Goal: Task Accomplishment & Management: Use online tool/utility

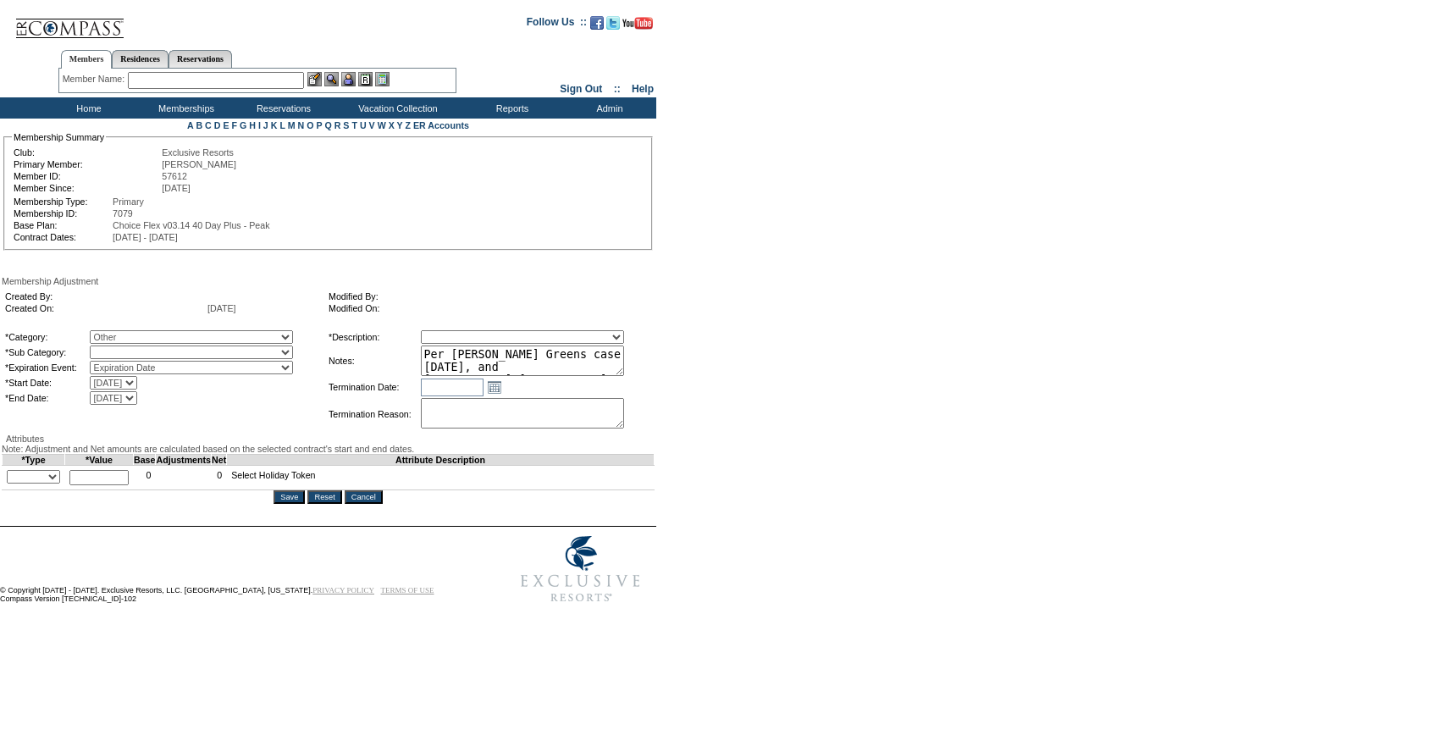
click at [142, 359] on select "Miscellaneous Adjustment" at bounding box center [191, 353] width 203 height 14
select select "179"
click at [124, 359] on select "Miscellaneous Adjustment" at bounding box center [191, 353] width 203 height 14
click at [500, 344] on select "Membership/Transfer Fee Adjustment Membership Fee Adjustment Add-On Fee Adjustm…" at bounding box center [522, 337] width 203 height 14
select select "275"
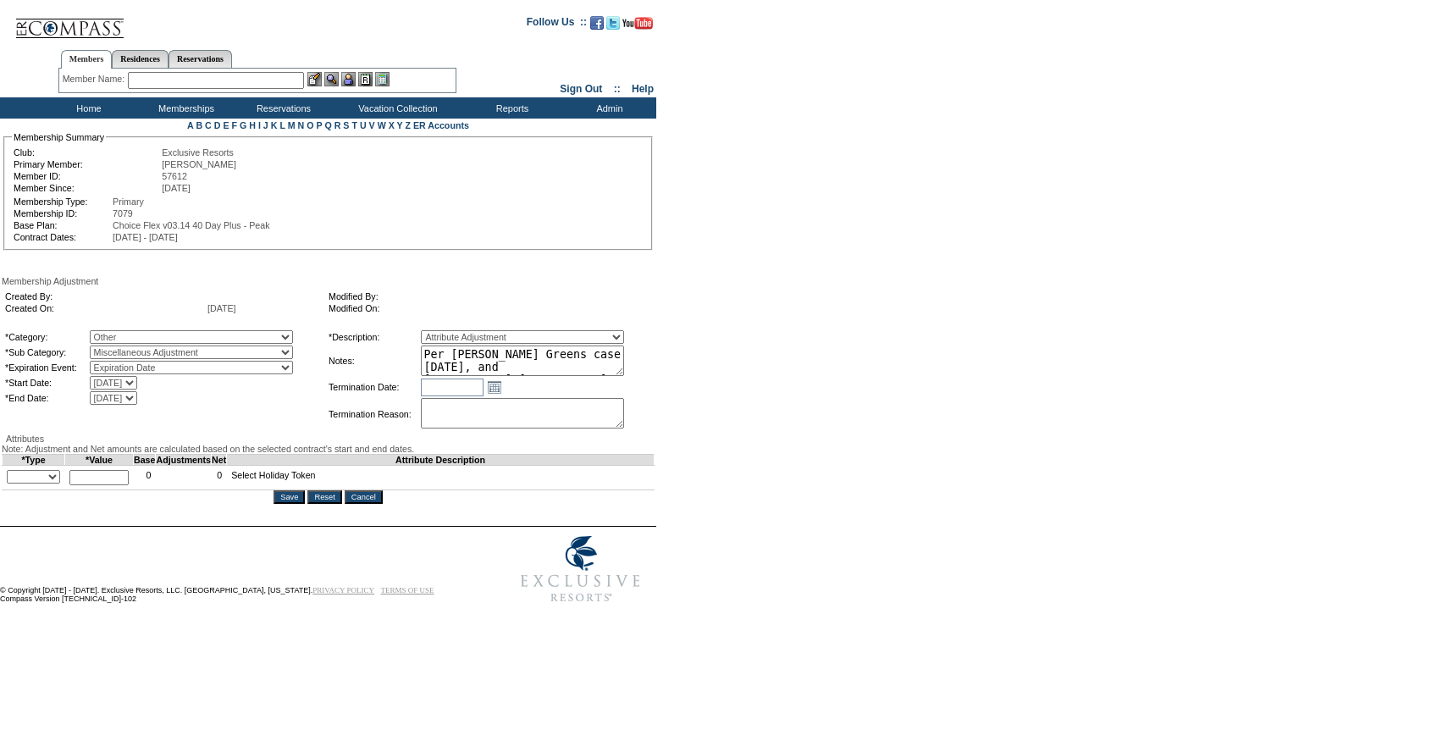
click at [452, 344] on select "Membership/Transfer Fee Adjustment Membership Fee Adjustment Add-On Fee Adjustm…" at bounding box center [522, 337] width 203 height 14
click at [60, 484] on select "+ - Override" at bounding box center [33, 477] width 53 height 14
click at [11, 484] on select "+ - Override" at bounding box center [33, 477] width 53 height 14
click at [58, 484] on select "+ - Override" at bounding box center [33, 477] width 53 height 14
select select "1"
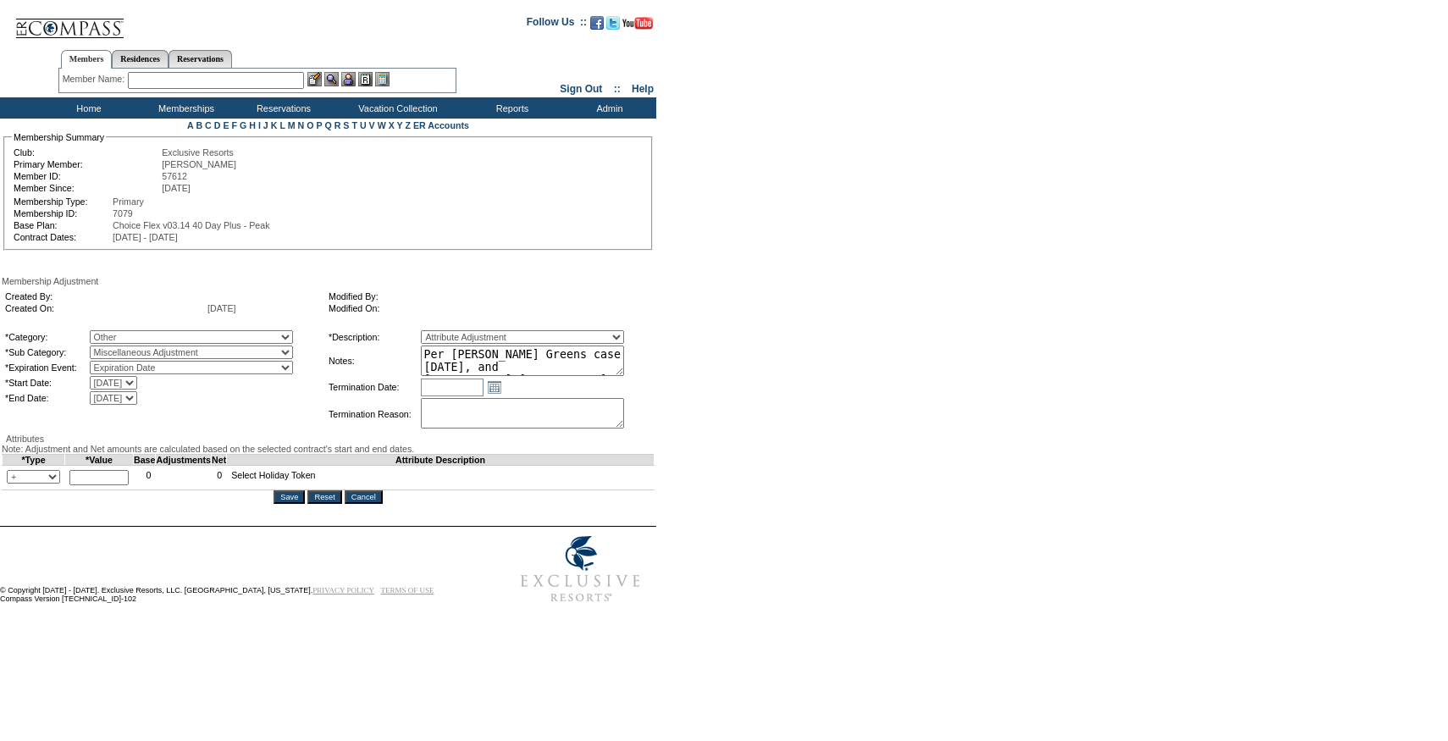
click at [11, 484] on select "+ - Override" at bounding box center [33, 477] width 53 height 14
click at [106, 485] on input "text" at bounding box center [98, 477] width 59 height 15
type input "1"
click at [297, 504] on input "Save" at bounding box center [289, 497] width 31 height 14
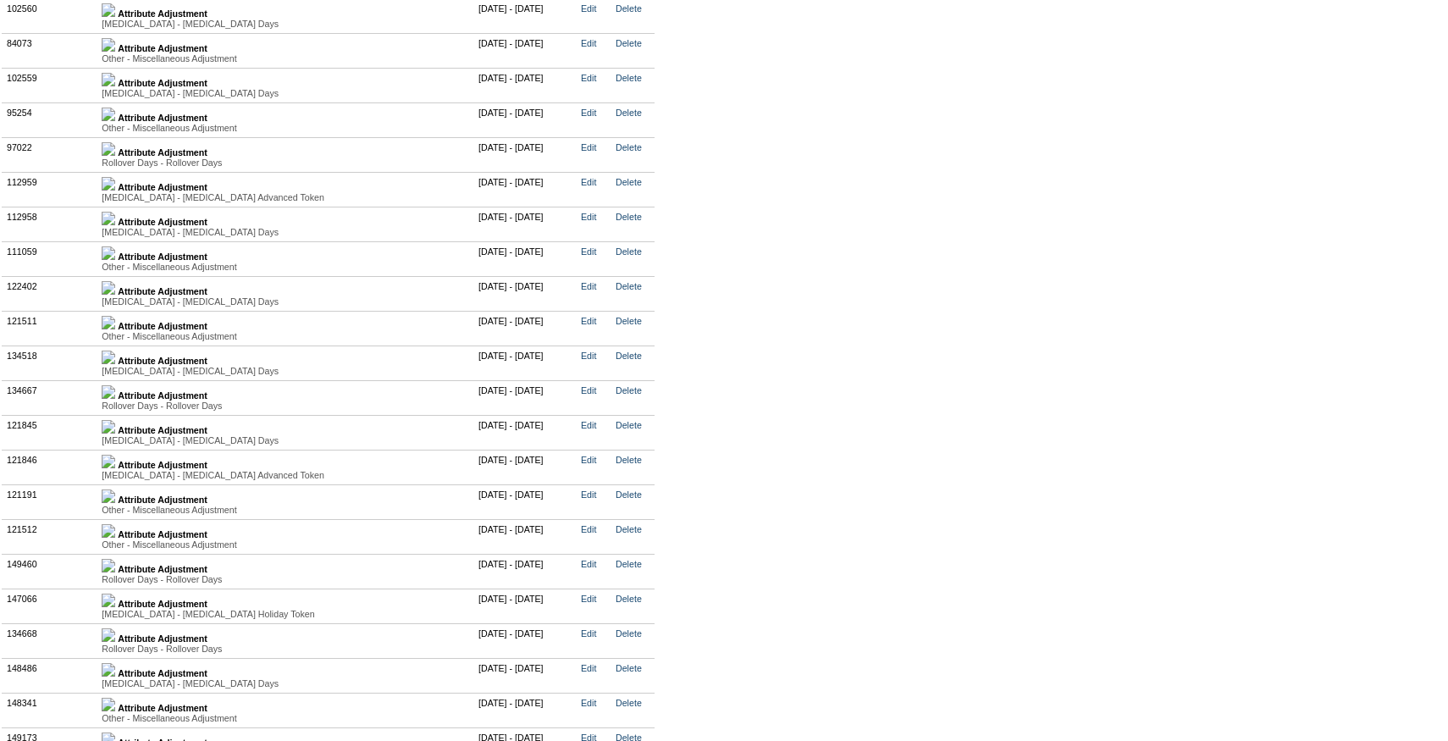
scroll to position [4318, 0]
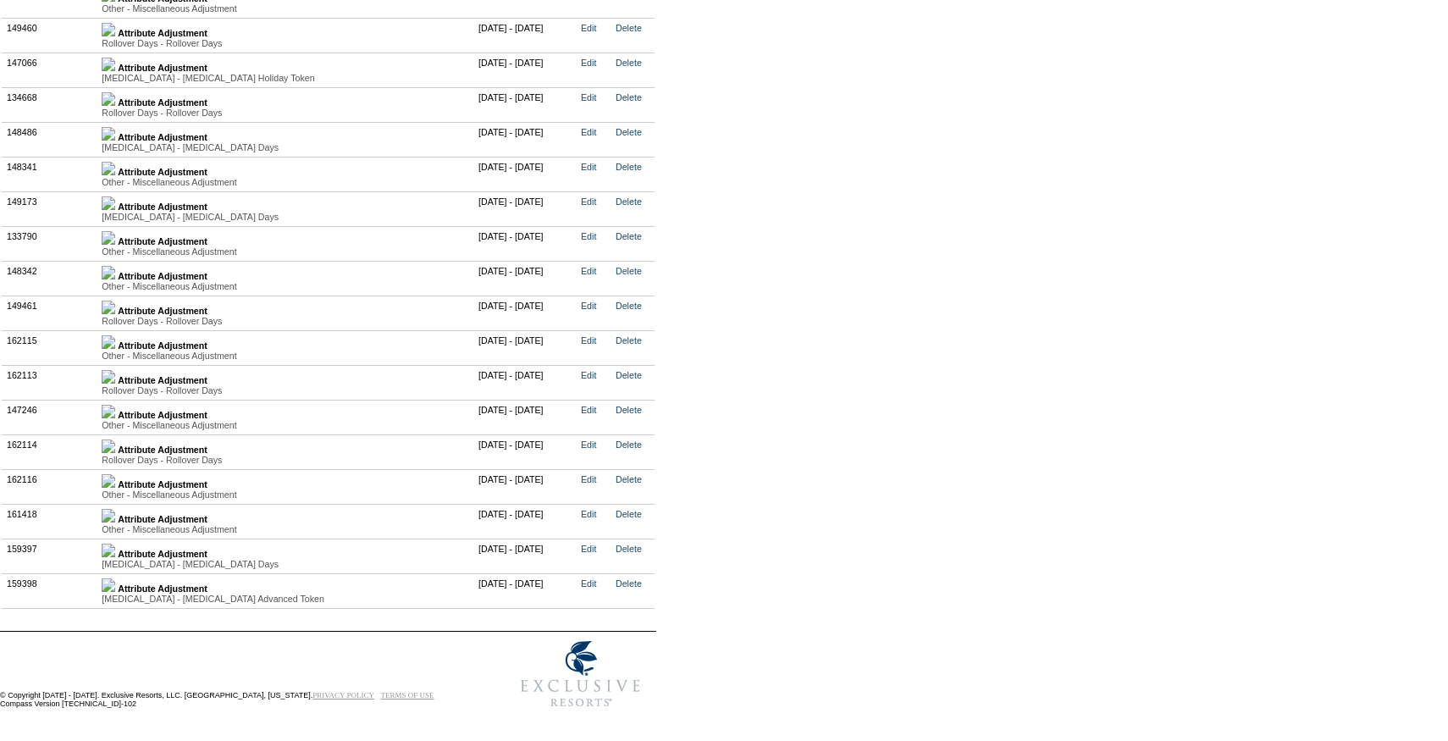
click at [115, 578] on img at bounding box center [109, 585] width 14 height 14
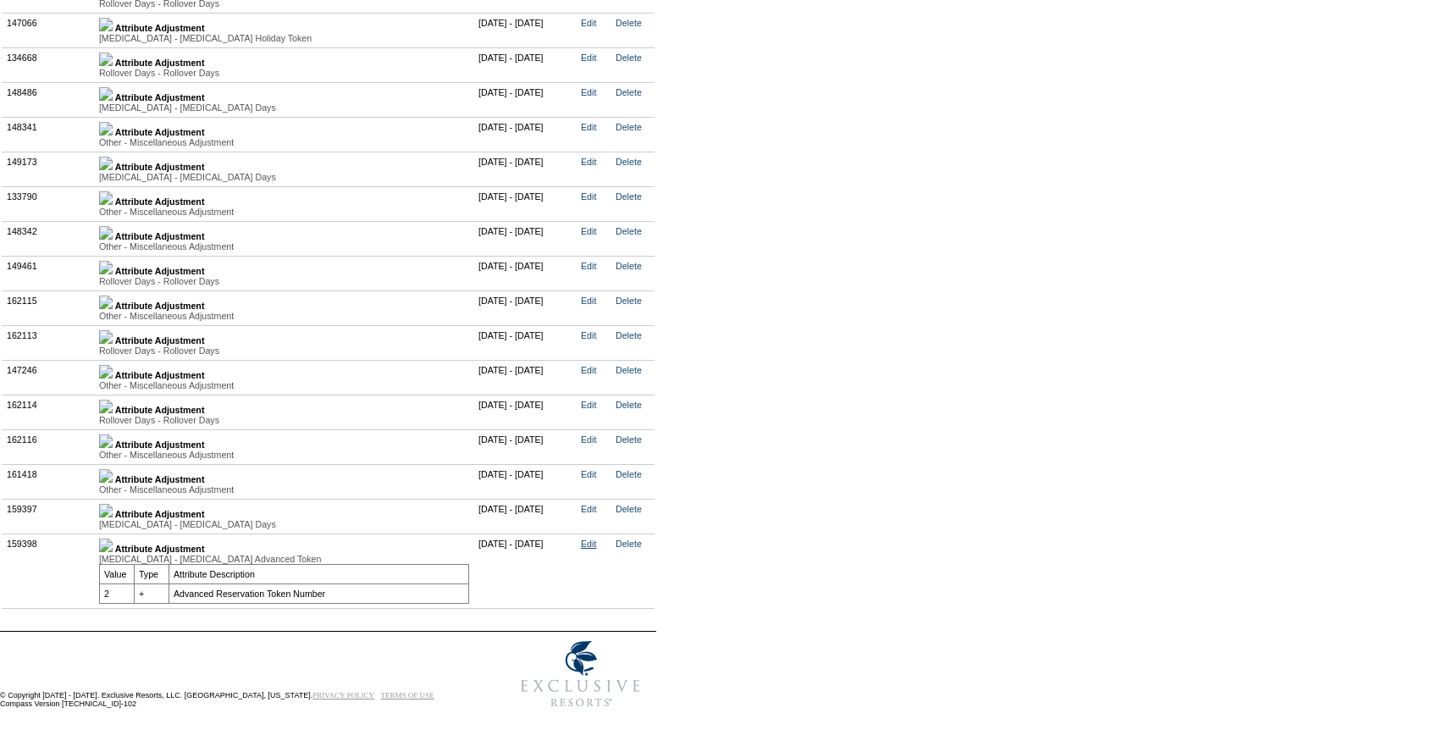
click at [596, 549] on link "Edit" at bounding box center [588, 544] width 15 height 10
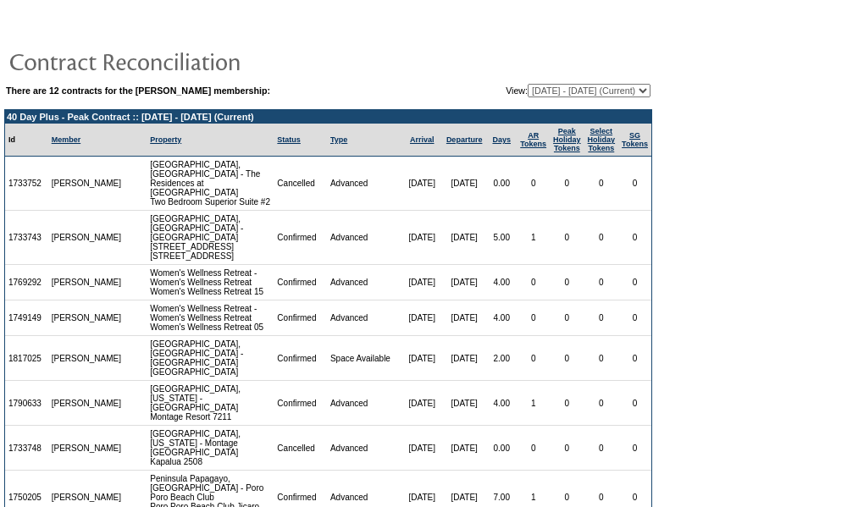
click at [543, 93] on select "06/20/17 - 09/30/18 10/01/18 - 09/30/19 10/01/19 - 09/30/20 10/01/20 - 09/30/21…" at bounding box center [589, 91] width 123 height 14
select select "120290"
click at [528, 84] on select "06/20/17 - 09/30/18 10/01/18 - 09/30/19 10/01/19 - 09/30/20 10/01/20 - 09/30/21…" at bounding box center [589, 91] width 123 height 14
